Goal: Information Seeking & Learning: Learn about a topic

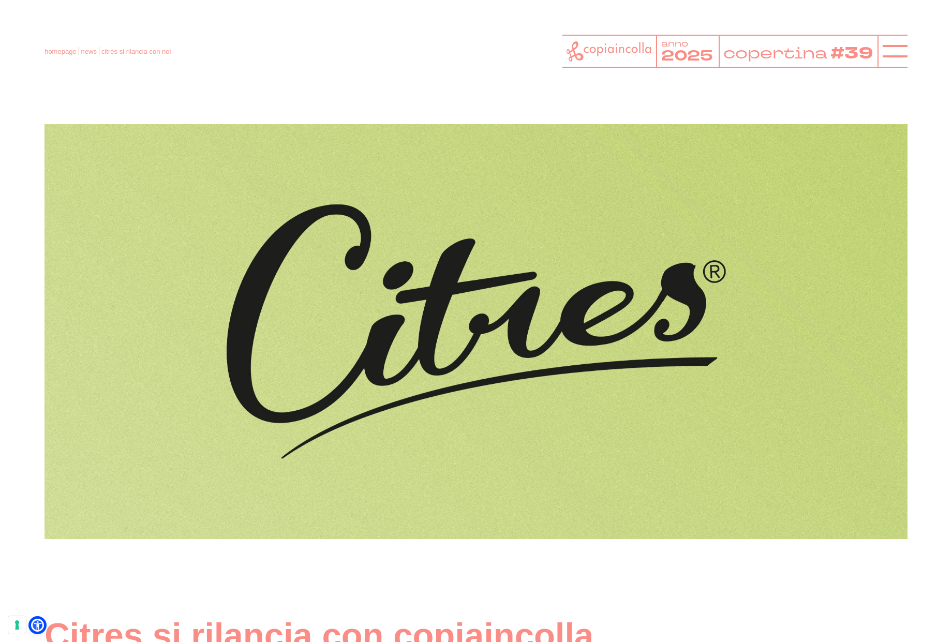
click at [586, 50] on icon at bounding box center [608, 51] width 85 height 20
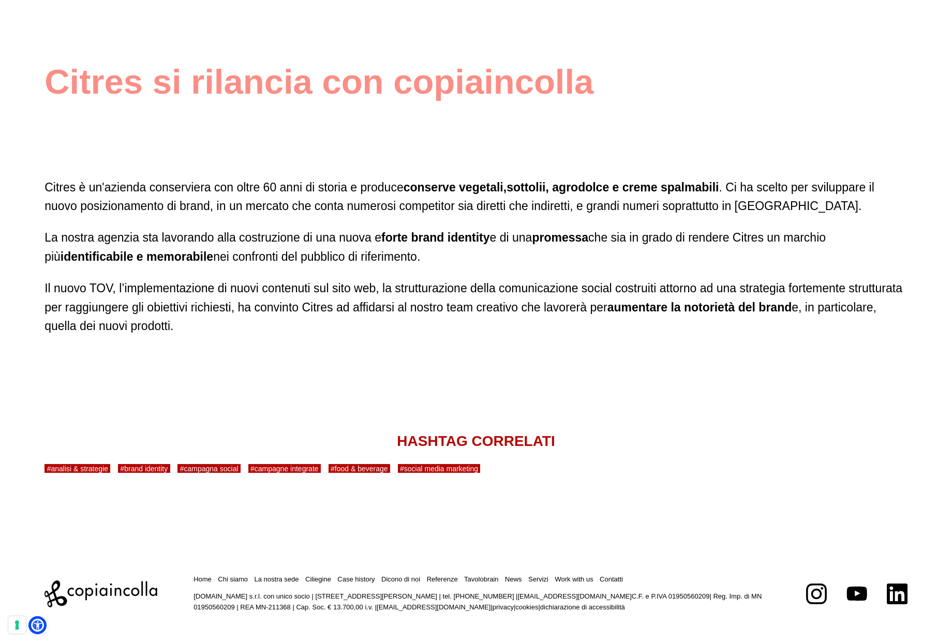
scroll to position [554, 0]
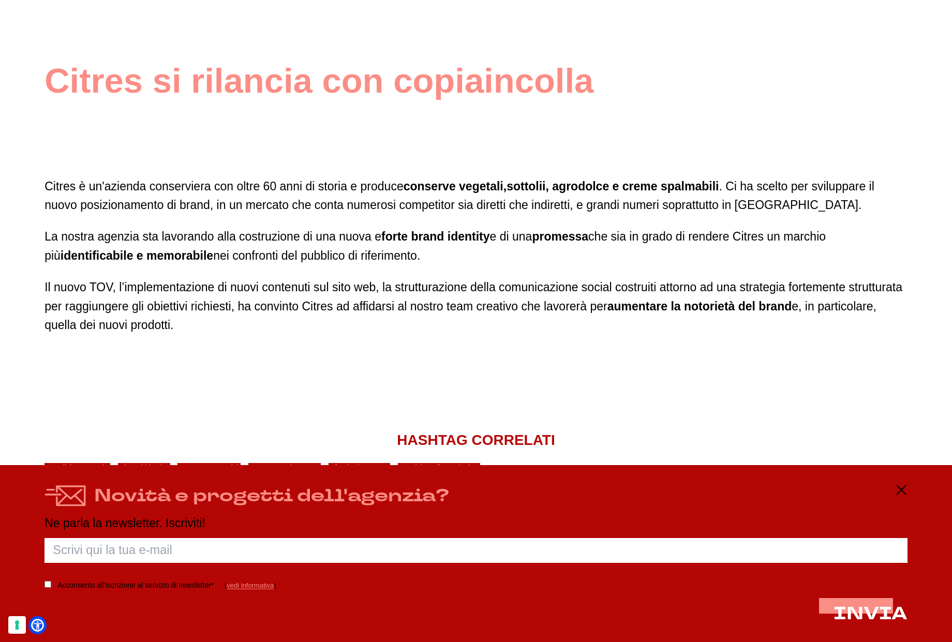
drag, startPoint x: 899, startPoint y: 488, endPoint x: 894, endPoint y: 488, distance: 5.7
click at [899, 489] on line at bounding box center [900, 489] width 9 height 9
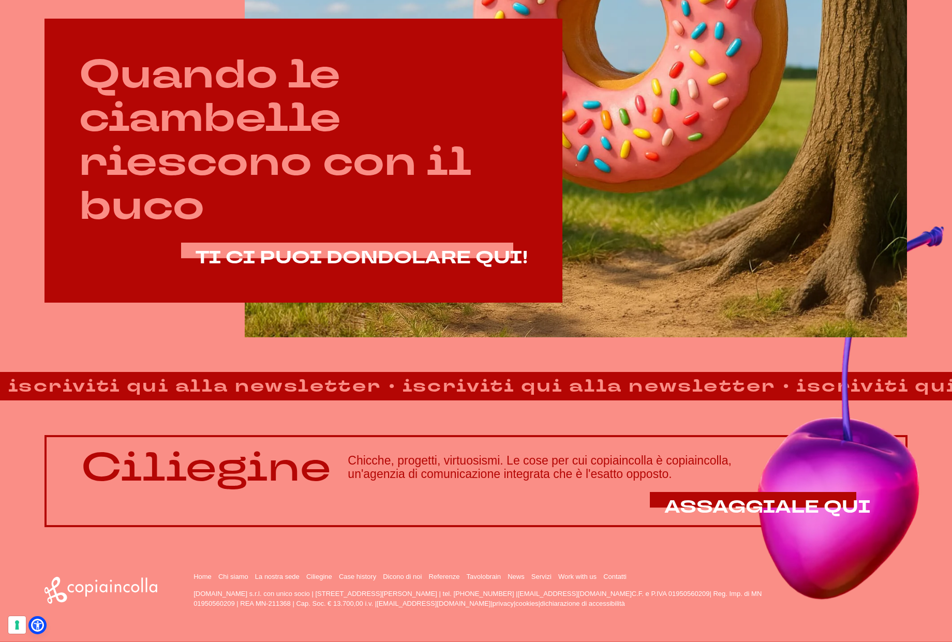
scroll to position [663, 0]
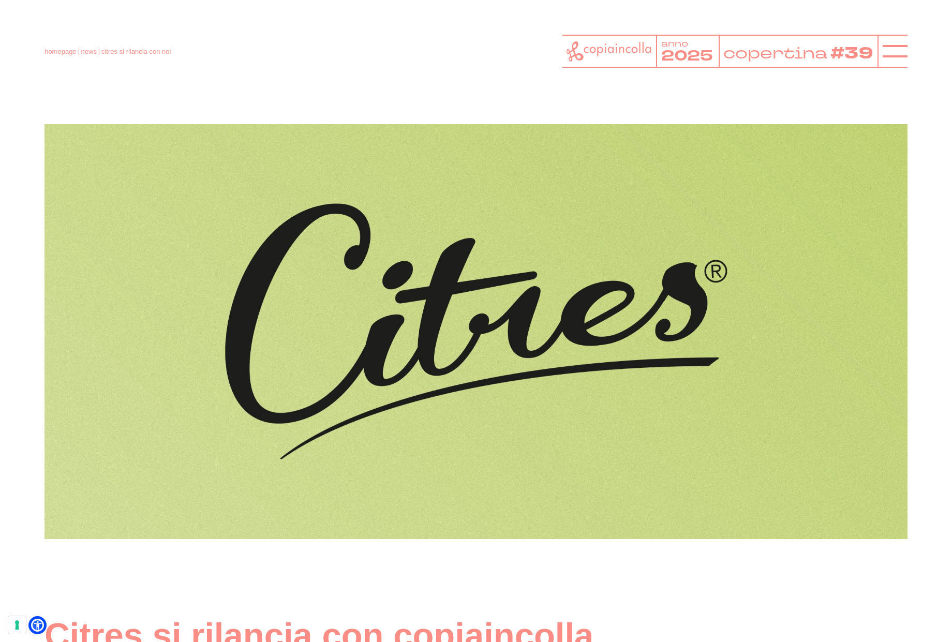
click at [611, 52] on icon at bounding box center [608, 51] width 85 height 20
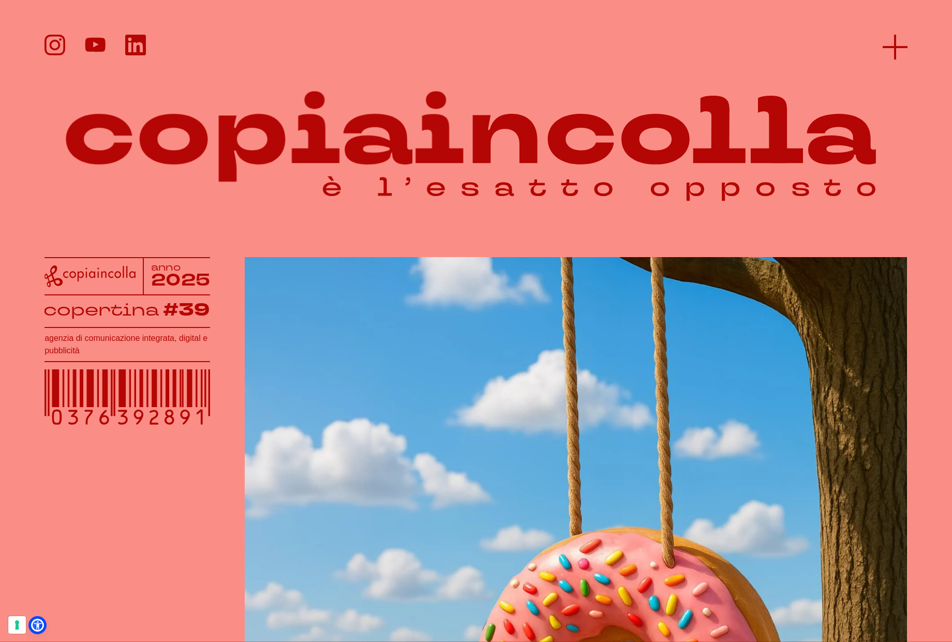
click at [891, 47] on line at bounding box center [894, 47] width 25 height 0
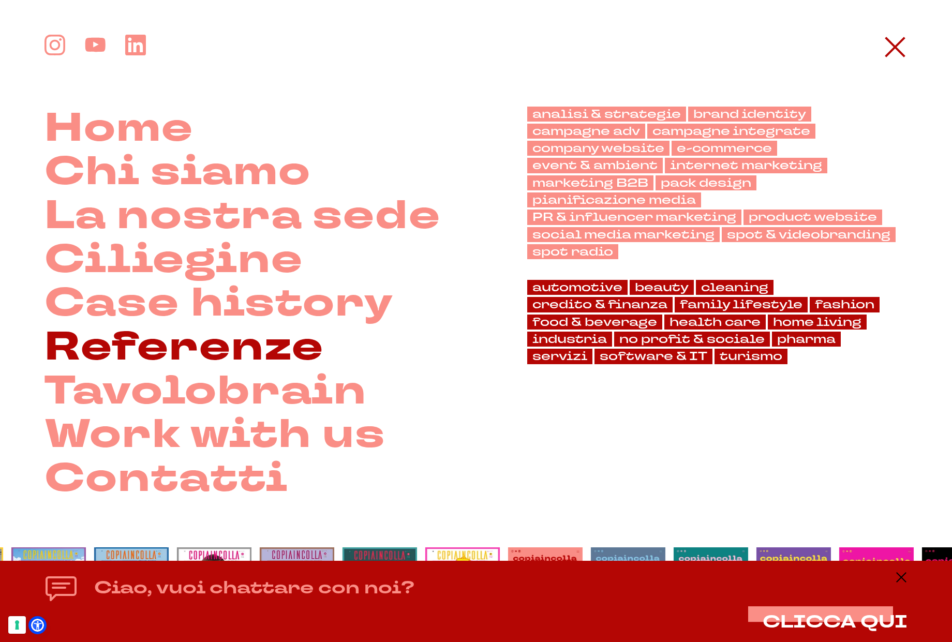
click at [269, 340] on link "Referenze" at bounding box center [183, 347] width 279 height 44
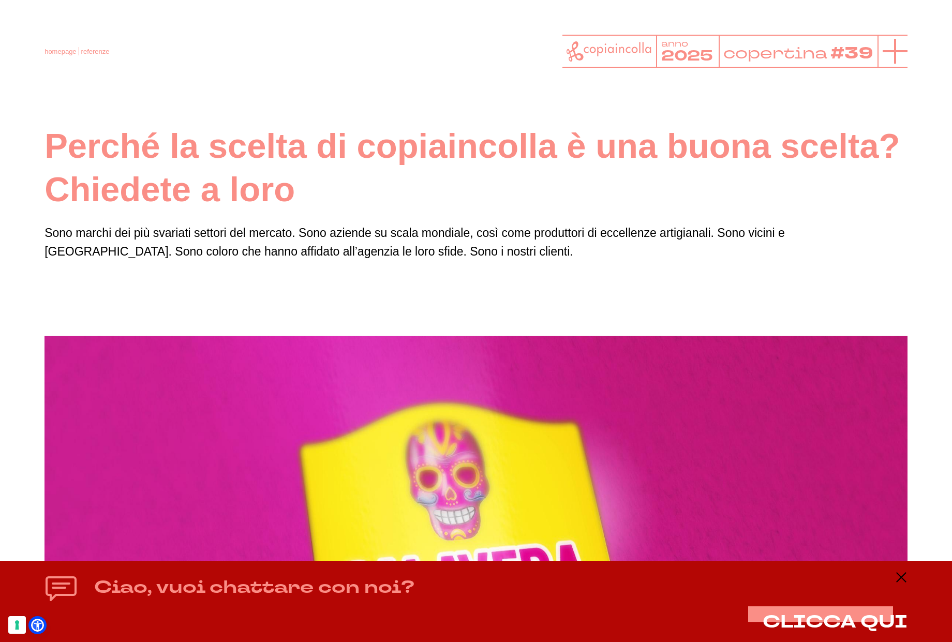
click at [887, 50] on icon at bounding box center [894, 51] width 25 height 25
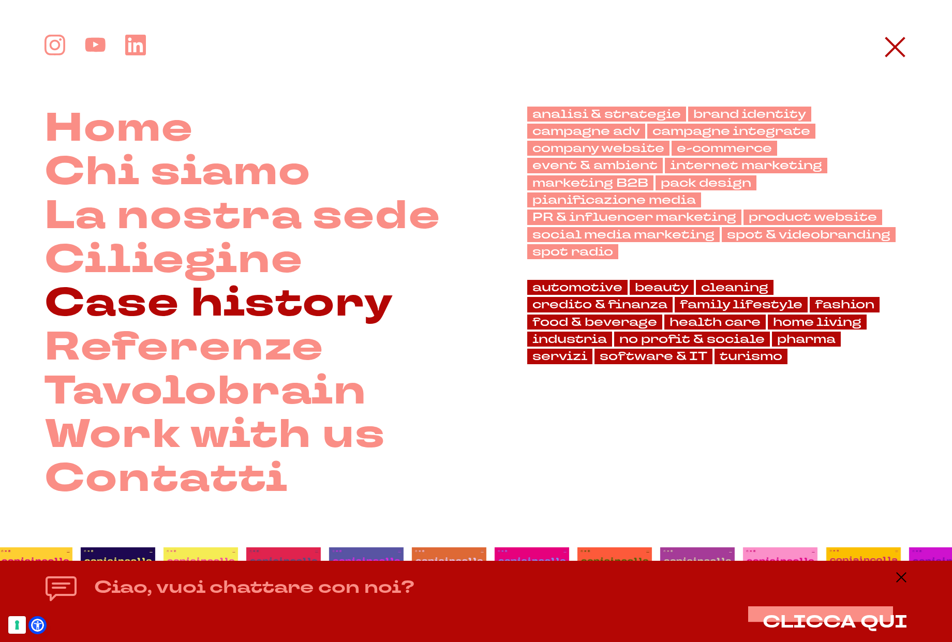
click at [260, 294] on link "Case history" at bounding box center [218, 303] width 349 height 44
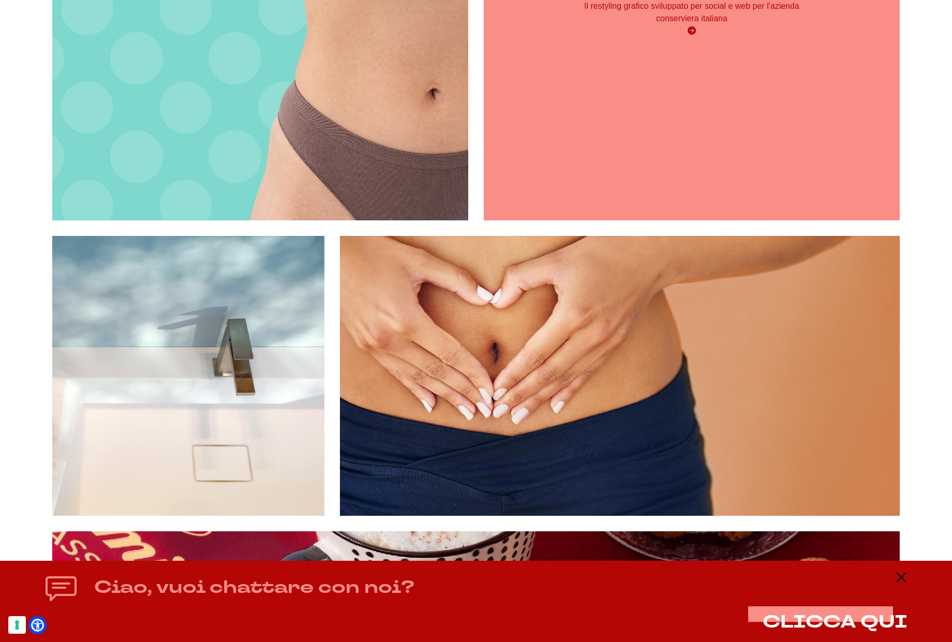
scroll to position [3640, 0]
click at [640, 122] on div "La comunicazione visiva per Citres Il restyling grafico sviluppato per social e…" at bounding box center [692, 13] width 416 height 416
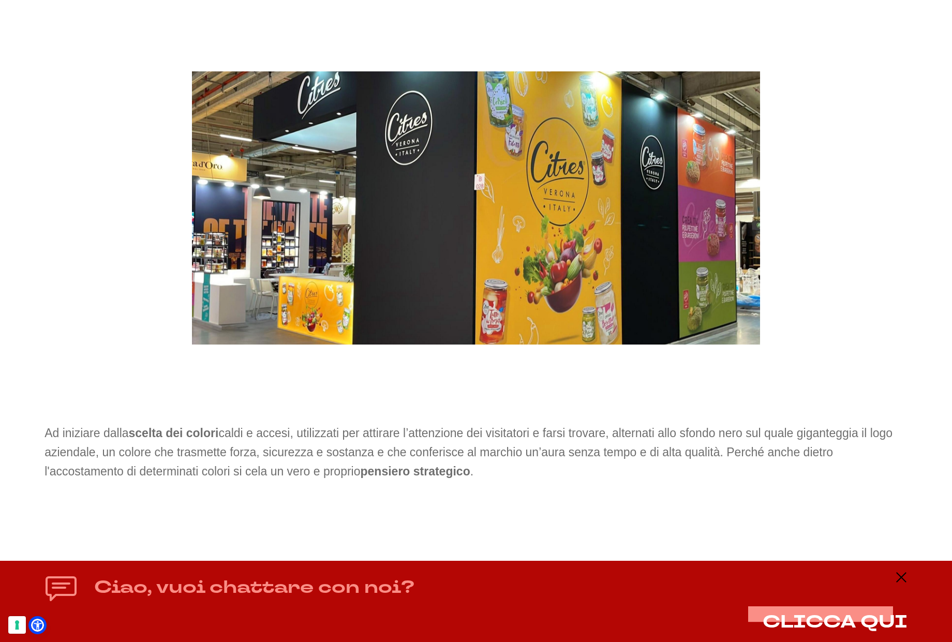
scroll to position [4608, 0]
